Goal: Navigation & Orientation: Find specific page/section

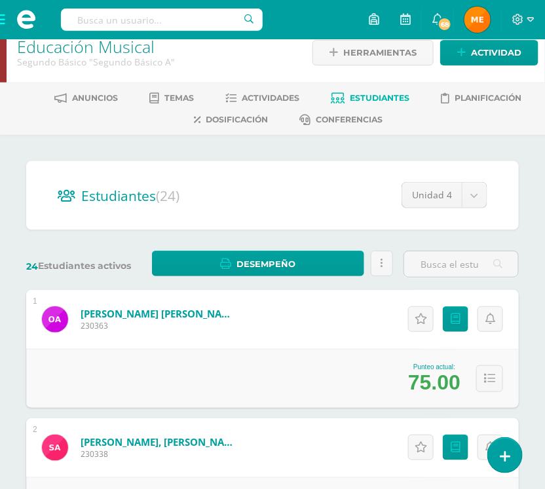
click at [2, 20] on span at bounding box center [26, 19] width 52 height 39
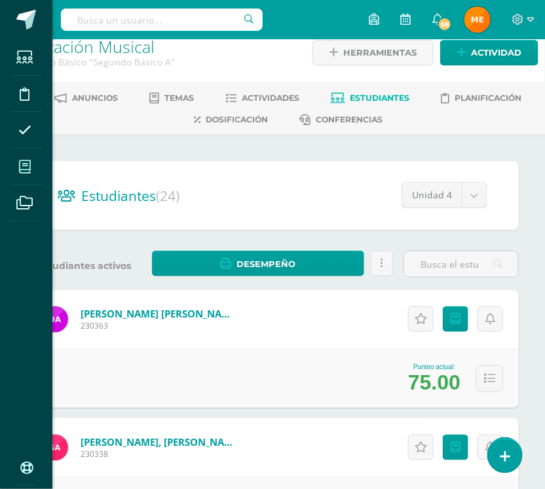
click at [29, 165] on icon at bounding box center [25, 166] width 12 height 13
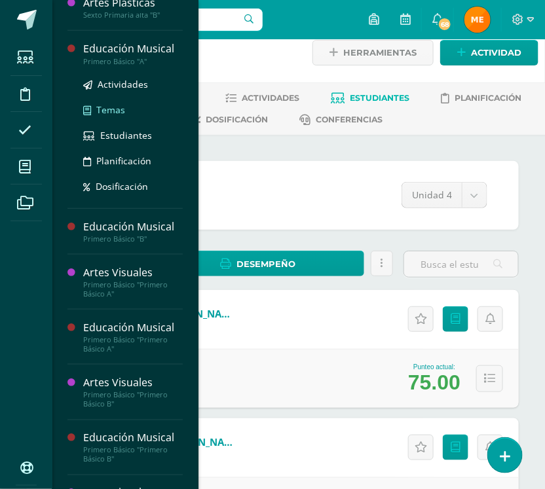
scroll to position [155, 0]
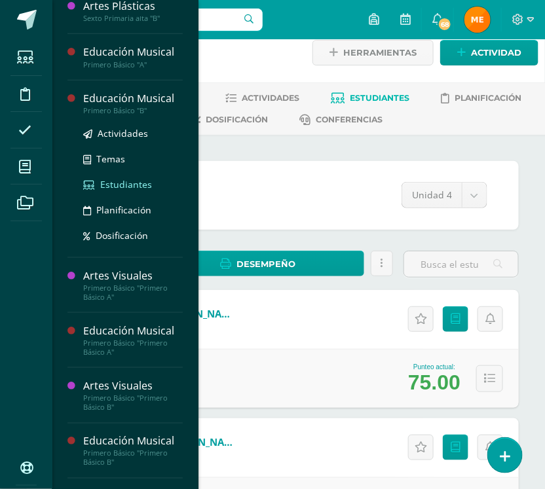
click at [134, 185] on span "Estudiantes" at bounding box center [126, 184] width 52 height 12
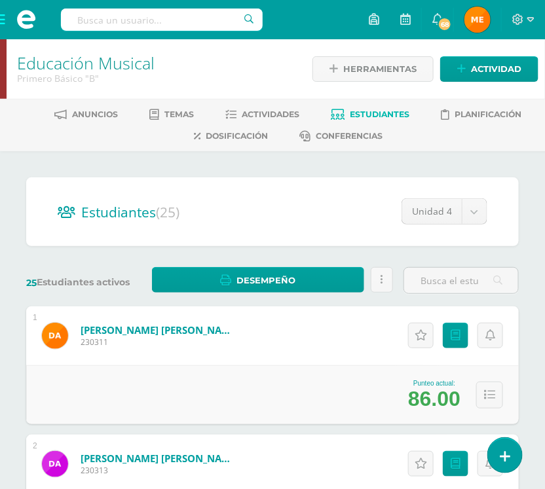
click at [3, 20] on span at bounding box center [26, 19] width 52 height 39
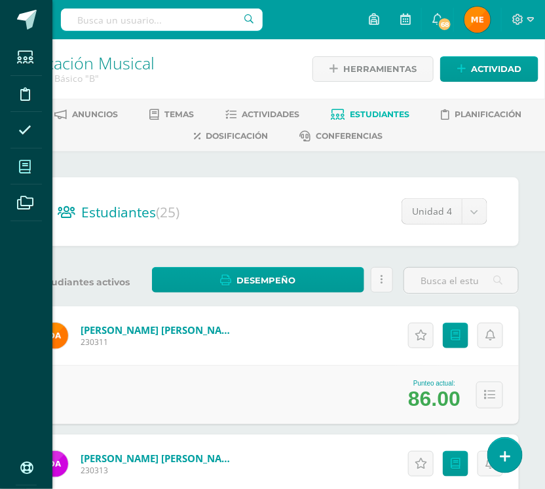
click at [23, 165] on icon at bounding box center [25, 166] width 12 height 13
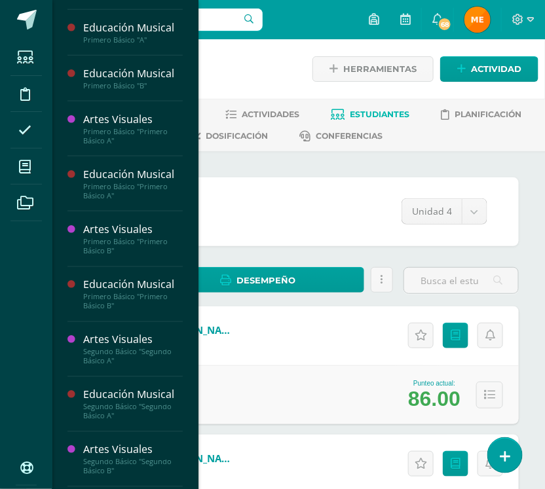
scroll to position [312, 0]
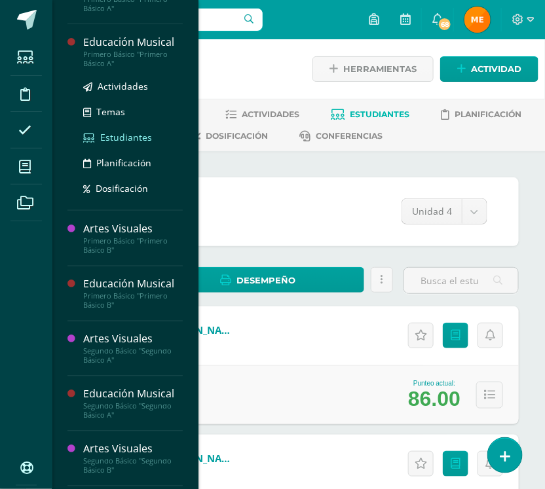
click at [121, 135] on span "Estudiantes" at bounding box center [126, 137] width 52 height 12
